Goal: Information Seeking & Learning: Check status

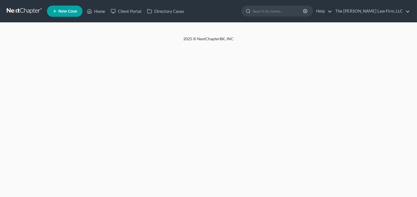
click at [289, 11] on input "search" at bounding box center [278, 11] width 51 height 10
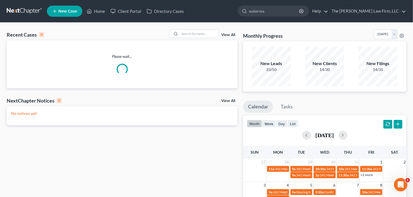
type input "[PERSON_NAME]"
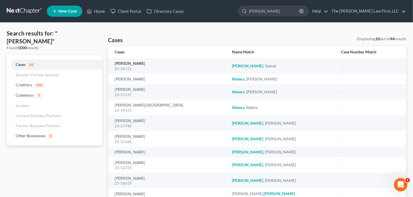
click at [120, 65] on link "[PERSON_NAME]" at bounding box center [130, 64] width 30 height 4
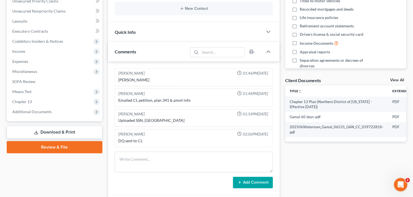
scroll to position [209, 0]
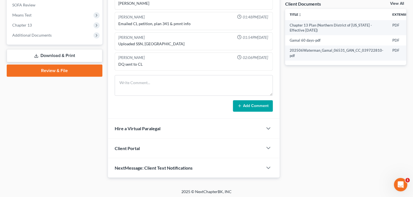
click at [47, 34] on span "Additional Documents" at bounding box center [31, 35] width 39 height 5
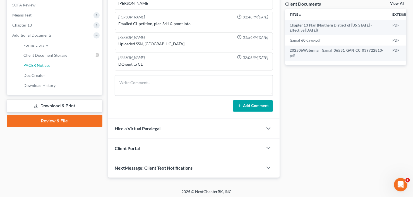
click at [49, 66] on span "PACER Notices" at bounding box center [36, 65] width 27 height 5
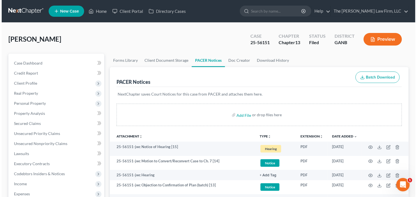
scroll to position [45, 0]
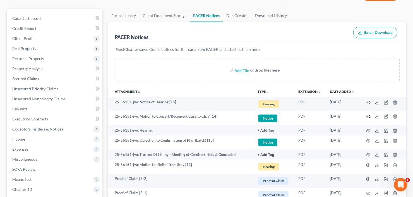
click at [370, 116] on icon "button" at bounding box center [369, 116] width 4 height 4
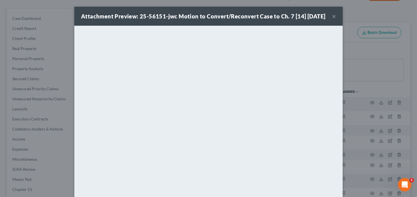
click at [332, 20] on button "×" at bounding box center [334, 16] width 4 height 7
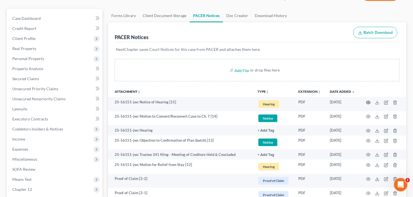
click at [368, 102] on icon "button" at bounding box center [369, 102] width 4 height 4
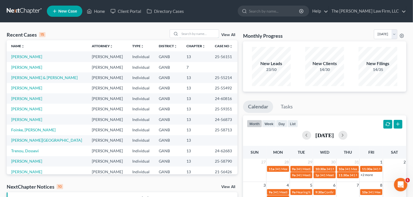
click at [199, 35] on input "search" at bounding box center [199, 34] width 39 height 8
type input "lowe"
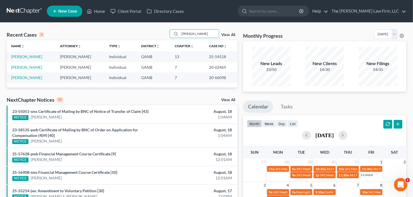
click at [13, 54] on td "Lowe, Rhona" at bounding box center [31, 56] width 49 height 10
click at [18, 55] on link "Lowe, Rhona" at bounding box center [26, 56] width 31 height 5
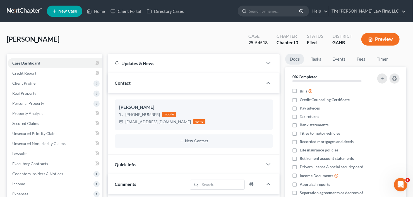
scroll to position [29, 0]
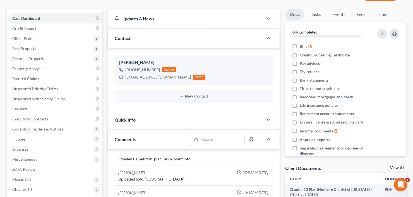
click at [43, 40] on span "Client Profile" at bounding box center [55, 39] width 95 height 10
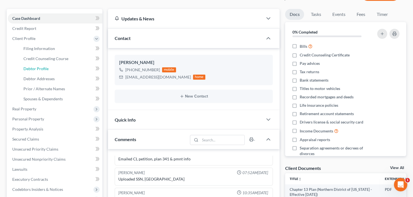
click at [42, 70] on span "Debtor Profile" at bounding box center [35, 68] width 25 height 5
select select "0"
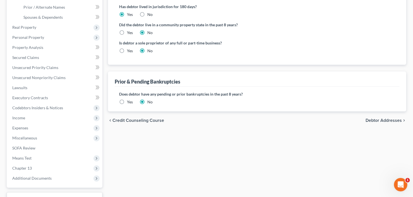
scroll to position [134, 0]
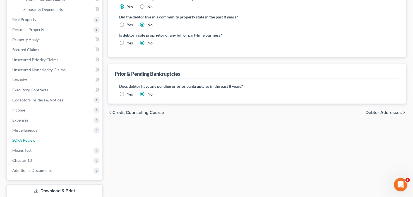
click at [42, 143] on link "SOFA Review" at bounding box center [55, 140] width 95 height 10
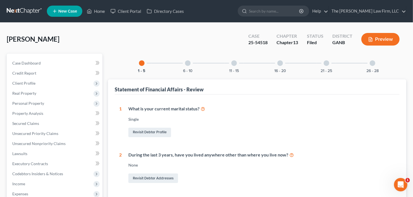
click at [371, 63] on div at bounding box center [373, 63] width 6 height 6
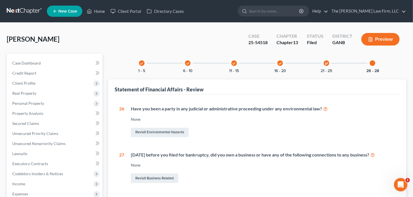
click at [325, 62] on icon "check" at bounding box center [327, 63] width 4 height 4
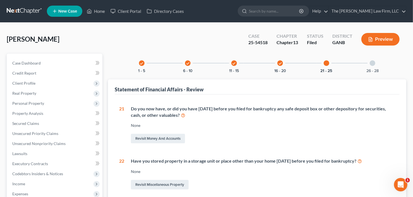
click at [279, 64] on icon "check" at bounding box center [281, 63] width 4 height 4
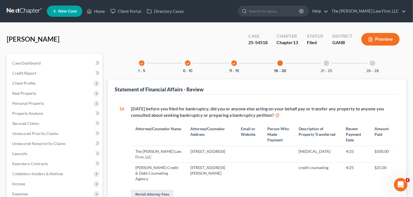
click at [230, 61] on div "check 11 - 15" at bounding box center [234, 63] width 19 height 19
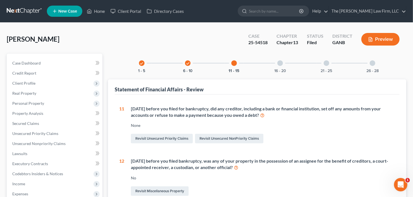
click at [333, 64] on div "21 - 25" at bounding box center [326, 63] width 19 height 19
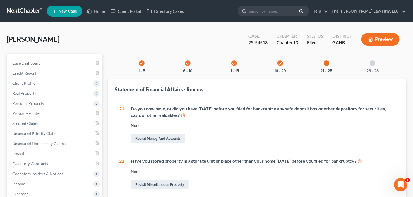
click at [371, 63] on div at bounding box center [373, 63] width 6 height 6
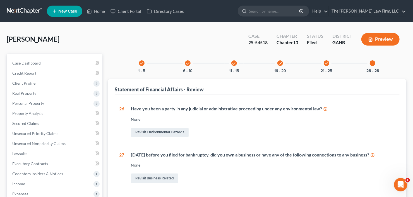
click at [183, 63] on div "check 6 - 10" at bounding box center [188, 63] width 19 height 19
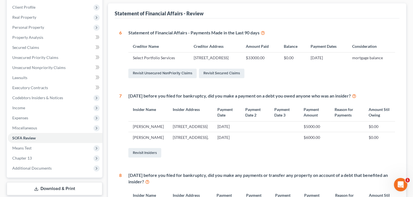
scroll to position [45, 0]
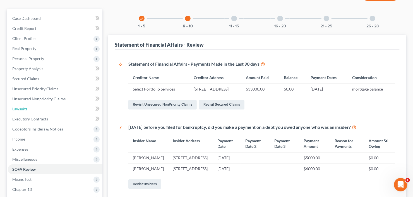
click at [31, 108] on link "Lawsuits" at bounding box center [55, 109] width 95 height 10
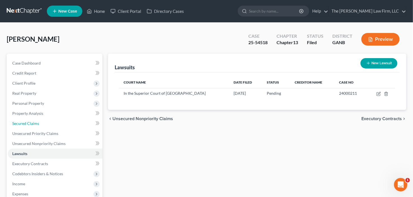
click at [39, 122] on link "Secured Claims" at bounding box center [55, 123] width 95 height 10
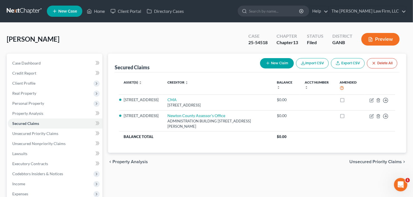
click at [49, 107] on span "Personal Property" at bounding box center [55, 103] width 95 height 10
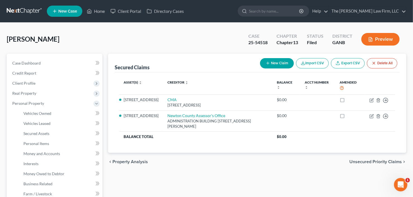
click at [49, 94] on span "Real Property" at bounding box center [55, 93] width 95 height 10
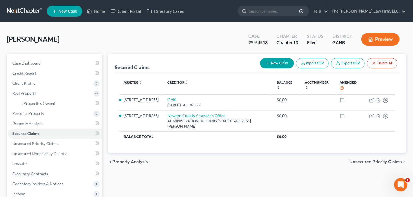
click at [49, 85] on span "Client Profile" at bounding box center [55, 83] width 95 height 10
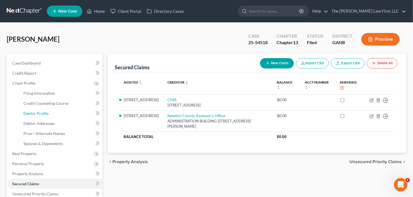
click at [50, 114] on link "Debtor Profile" at bounding box center [61, 113] width 84 height 10
select select "0"
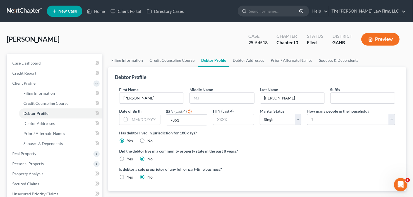
click at [28, 155] on span "Real Property" at bounding box center [24, 153] width 24 height 5
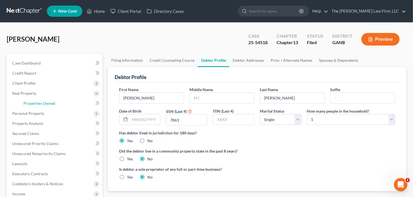
click at [45, 103] on span "Properties Owned" at bounding box center [39, 103] width 32 height 5
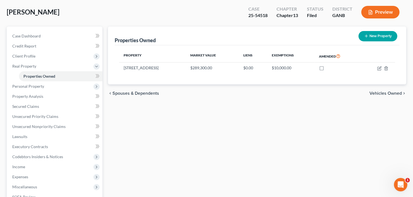
scroll to position [67, 0]
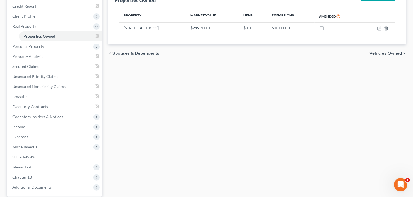
click at [45, 129] on span "Income" at bounding box center [55, 127] width 95 height 10
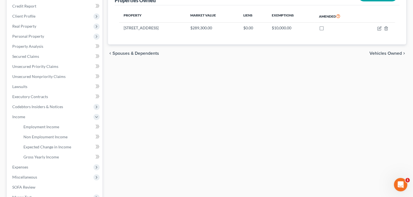
click at [46, 28] on span "Real Property" at bounding box center [55, 26] width 95 height 10
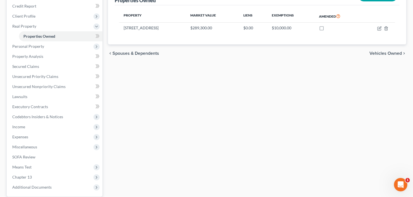
click at [47, 43] on span "Personal Property" at bounding box center [55, 46] width 95 height 10
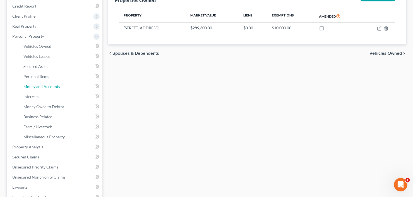
click at [49, 85] on span "Money and Accounts" at bounding box center [41, 86] width 37 height 5
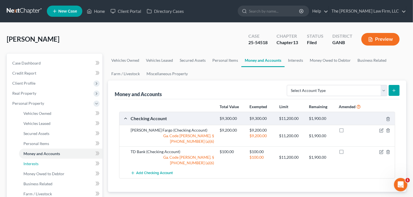
click at [40, 163] on link "Interests" at bounding box center [61, 164] width 84 height 10
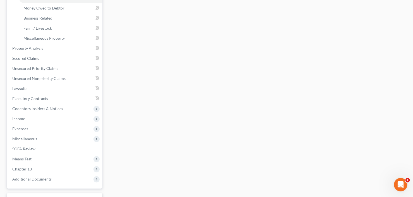
scroll to position [179, 0]
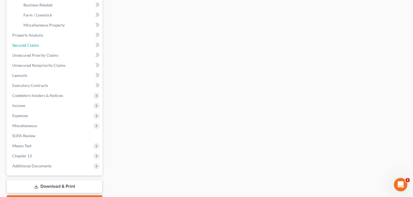
click at [37, 46] on span "Secured Claims" at bounding box center [25, 45] width 27 height 5
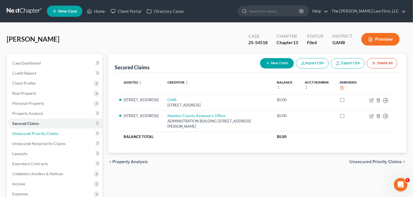
click at [41, 132] on span "Unsecured Priority Claims" at bounding box center [35, 133] width 46 height 5
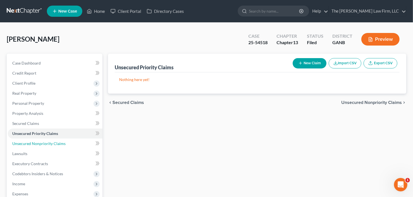
click at [35, 142] on span "Unsecured Nonpriority Claims" at bounding box center [38, 143] width 53 height 5
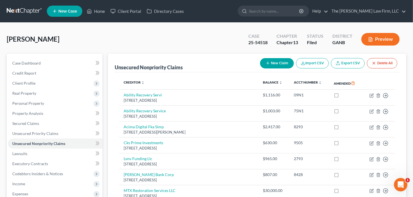
click at [22, 95] on span "Real Property" at bounding box center [24, 93] width 24 height 5
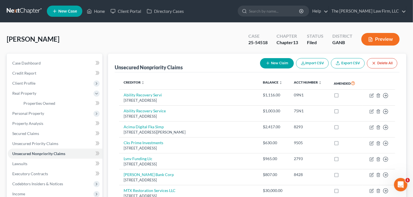
click at [276, 12] on input "search" at bounding box center [274, 11] width 51 height 10
type input "clark"
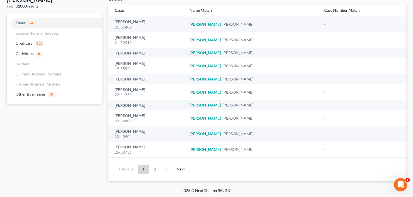
scroll to position [42, 0]
click at [126, 145] on link "Clark, Kareemah" at bounding box center [130, 147] width 30 height 4
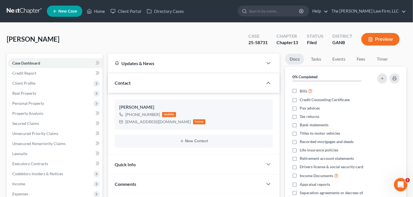
scroll to position [110, 0]
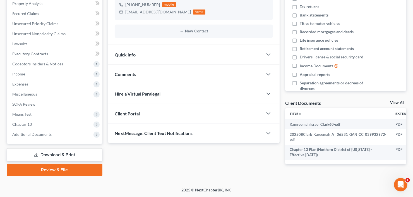
click at [17, 135] on span "Additional Documents" at bounding box center [31, 134] width 39 height 5
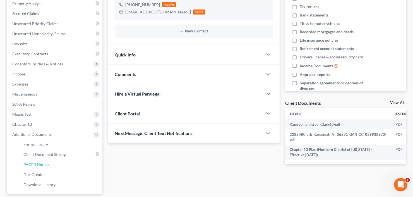
drag, startPoint x: 31, startPoint y: 165, endPoint x: 60, endPoint y: 154, distance: 31.0
click at [32, 165] on span "PACER Notices" at bounding box center [36, 164] width 27 height 5
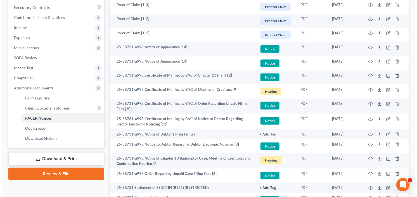
scroll to position [156, 0]
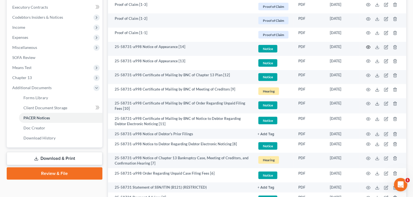
click at [367, 46] on icon "button" at bounding box center [369, 47] width 4 height 3
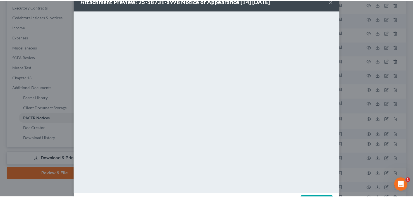
scroll to position [0, 0]
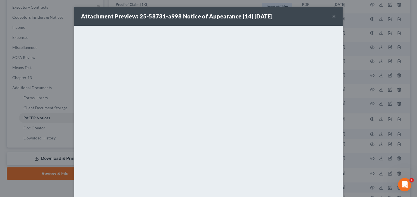
click at [332, 15] on button "×" at bounding box center [334, 16] width 4 height 7
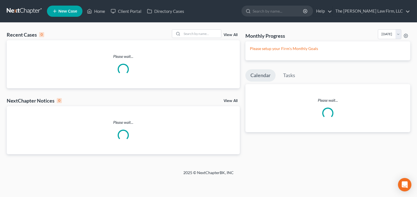
click at [284, 13] on input "search" at bounding box center [278, 11] width 51 height 10
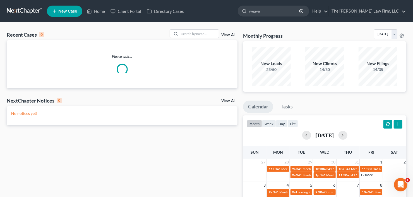
type input "weaver"
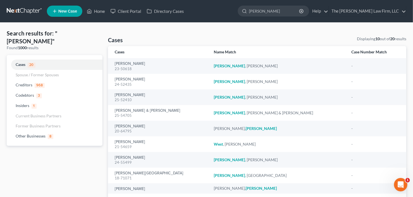
click at [135, 113] on div "25-54705" at bounding box center [160, 115] width 91 height 5
click at [139, 110] on link "Weaver, Robert & Chambers, Alexis" at bounding box center [148, 111] width 66 height 4
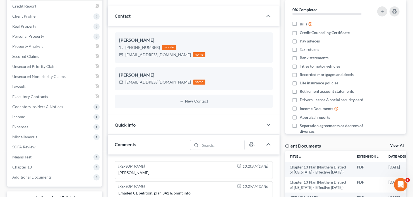
scroll to position [49, 0]
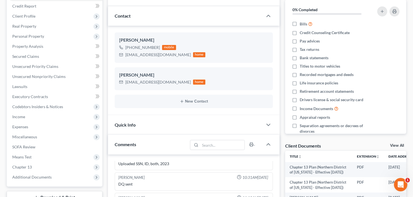
click at [32, 115] on span "Income" at bounding box center [55, 117] width 95 height 10
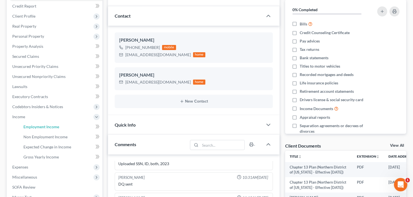
click at [35, 126] on span "Employment Income" at bounding box center [41, 126] width 36 height 5
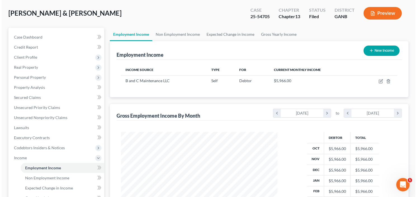
scroll to position [67, 0]
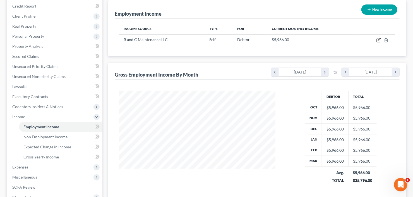
click at [377, 39] on icon "button" at bounding box center [379, 40] width 4 height 4
select select "1"
select select "10"
select select "0"
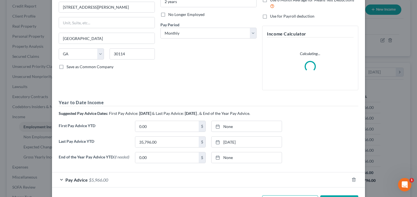
scroll to position [88, 0]
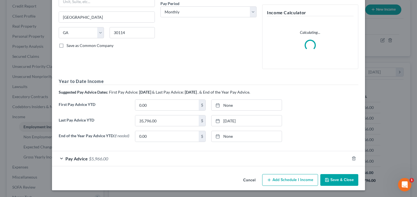
click at [93, 156] on span "$5,966.00" at bounding box center [98, 158] width 19 height 5
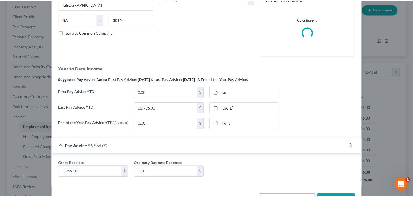
scroll to position [121, 0]
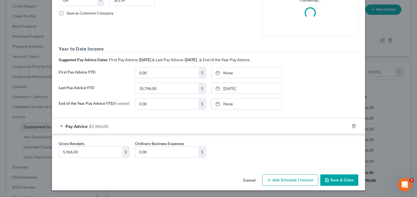
click at [327, 180] on icon "button" at bounding box center [327, 180] width 4 height 4
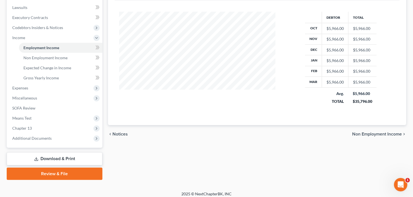
scroll to position [149, 0]
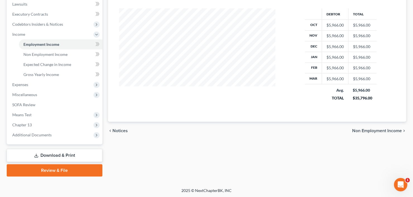
click at [33, 122] on span "Chapter 13" at bounding box center [55, 125] width 95 height 10
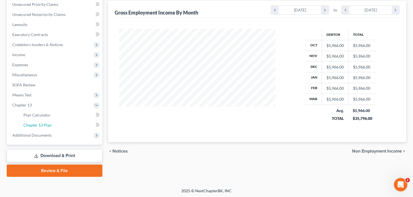
click at [45, 123] on span "Chapter 13 Plan" at bounding box center [37, 125] width 28 height 5
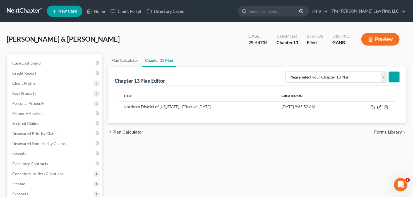
click at [381, 107] on icon "button" at bounding box center [380, 107] width 4 height 4
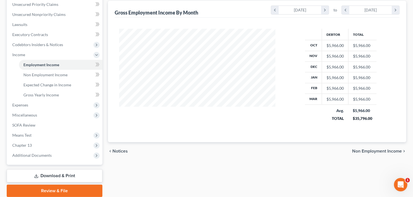
scroll to position [100, 168]
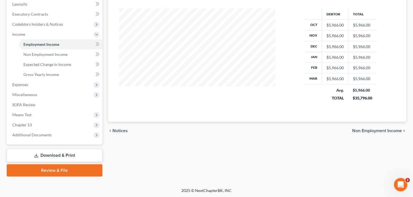
click at [32, 134] on span "Additional Documents" at bounding box center [31, 134] width 39 height 5
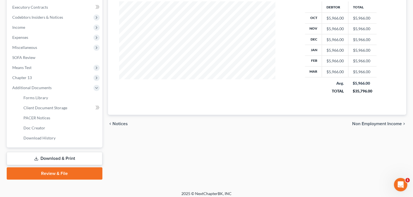
scroll to position [159, 0]
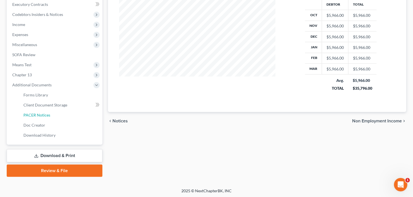
click at [44, 113] on span "PACER Notices" at bounding box center [36, 115] width 27 height 5
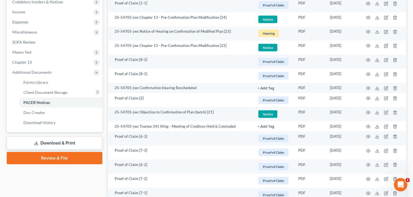
scroll to position [179, 0]
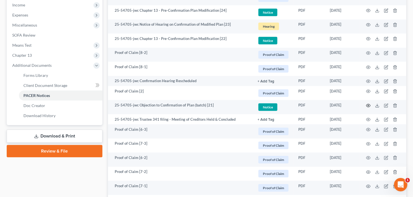
click at [369, 107] on icon "button" at bounding box center [369, 105] width 4 height 4
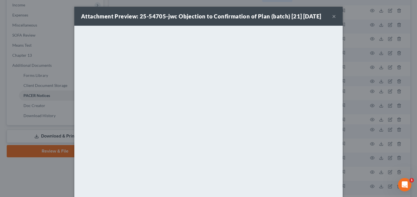
click at [368, 106] on div "Attachment Preview: 25-54705-jwc Objection to Confirmation of Plan (batch) [21]…" at bounding box center [208, 98] width 417 height 197
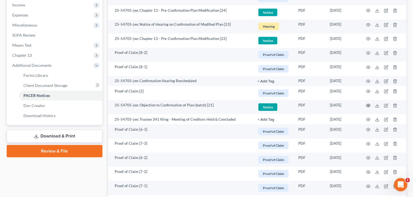
click at [369, 105] on icon "button" at bounding box center [369, 105] width 4 height 4
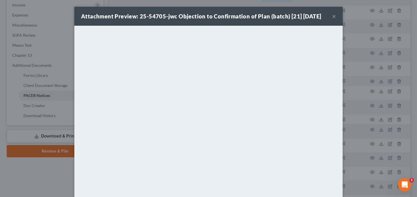
drag, startPoint x: 334, startPoint y: 15, endPoint x: 331, endPoint y: 18, distance: 4.2
click at [333, 15] on button "×" at bounding box center [334, 16] width 4 height 7
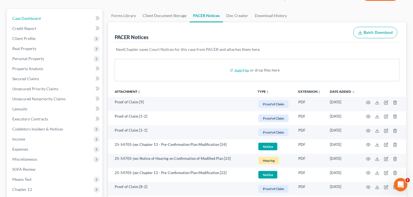
click at [28, 18] on span "Case Dashboard" at bounding box center [26, 18] width 28 height 5
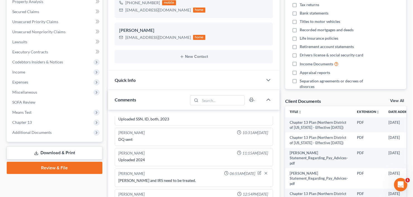
scroll to position [156, 0]
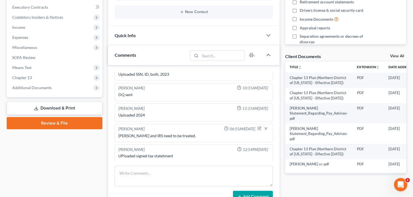
click at [24, 88] on span "Additional Documents" at bounding box center [31, 87] width 39 height 5
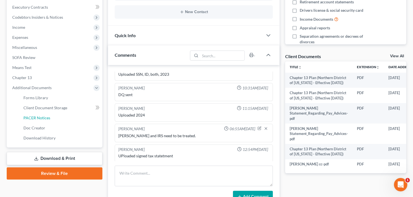
click at [42, 119] on span "PACER Notices" at bounding box center [36, 117] width 27 height 5
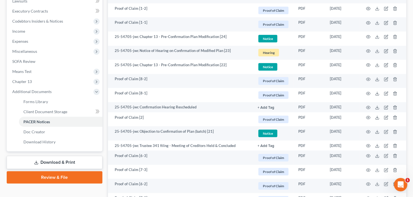
scroll to position [156, 0]
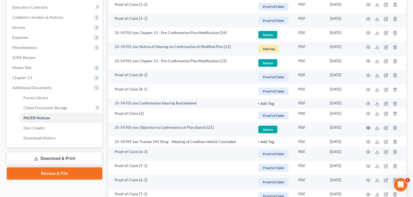
click at [368, 127] on icon "button" at bounding box center [369, 128] width 4 height 4
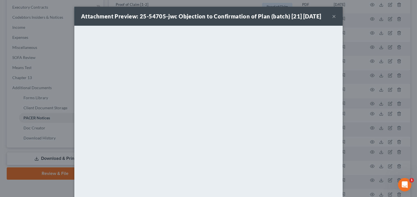
click at [332, 15] on button "×" at bounding box center [334, 16] width 4 height 7
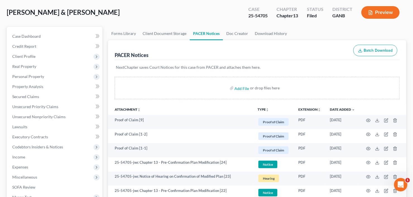
scroll to position [0, 0]
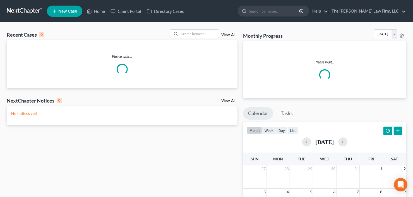
click at [289, 13] on input "search" at bounding box center [274, 11] width 51 height 10
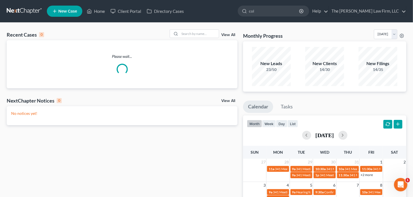
type input "[PERSON_NAME]"
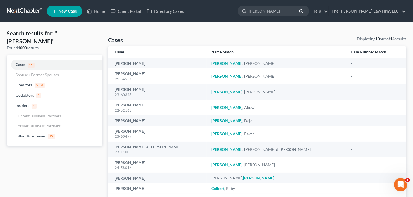
scroll to position [22, 0]
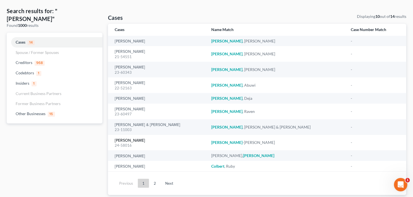
click at [141, 142] on link "[PERSON_NAME]" at bounding box center [130, 141] width 30 height 4
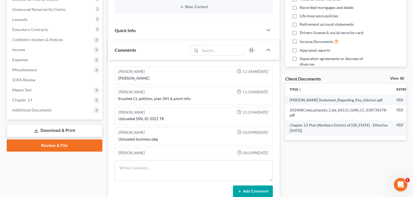
scroll to position [190, 0]
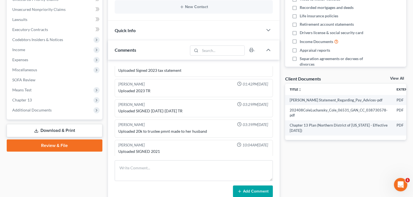
click at [36, 110] on span "Additional Documents" at bounding box center [31, 110] width 39 height 5
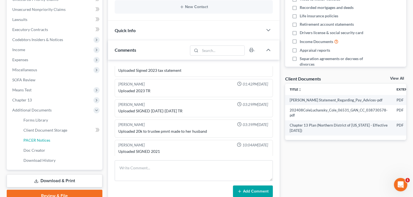
click at [45, 141] on span "PACER Notices" at bounding box center [36, 140] width 27 height 5
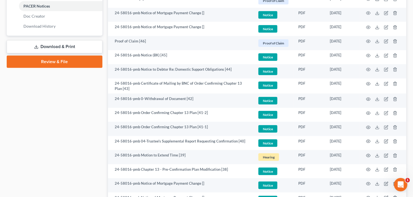
scroll to position [291, 0]
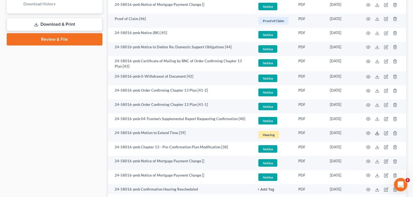
click at [376, 132] on icon at bounding box center [377, 133] width 4 height 4
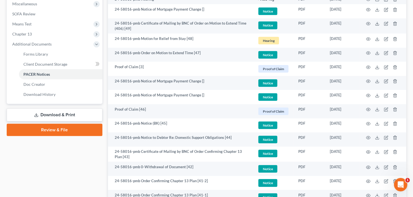
scroll to position [179, 0]
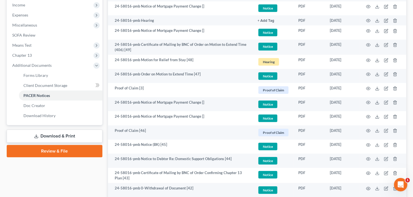
click at [380, 73] on td at bounding box center [383, 76] width 47 height 14
click at [378, 74] on line at bounding box center [378, 74] width 0 height 2
